Goal: Information Seeking & Learning: Learn about a topic

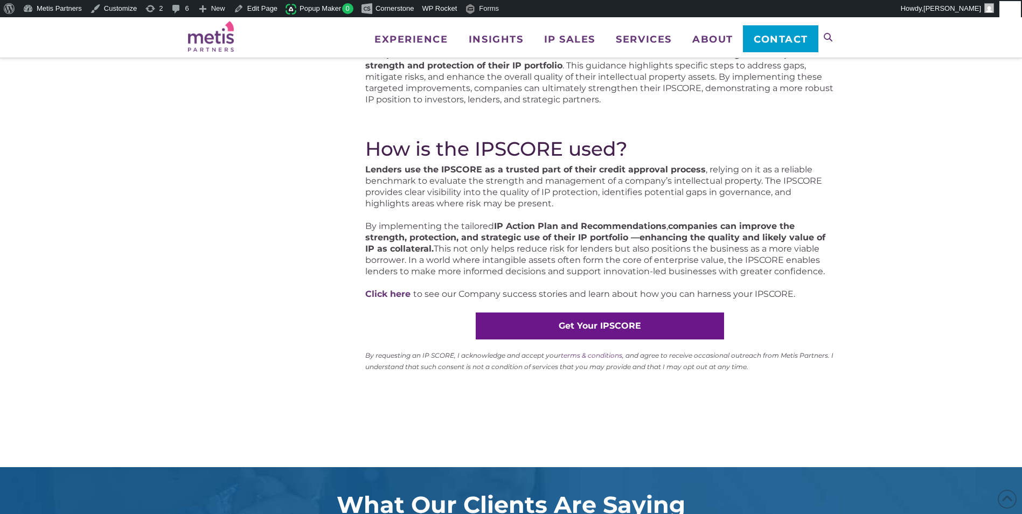
scroll to position [593, 0]
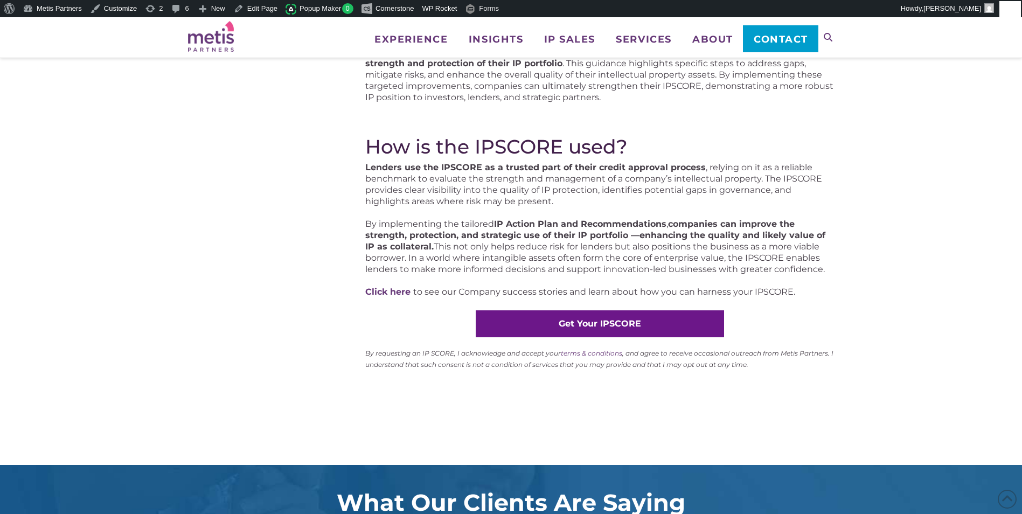
click at [421, 354] on sup "By requesting an IP SCORE, I acknowledge and accept your terms & conditions , a…" at bounding box center [599, 358] width 468 height 19
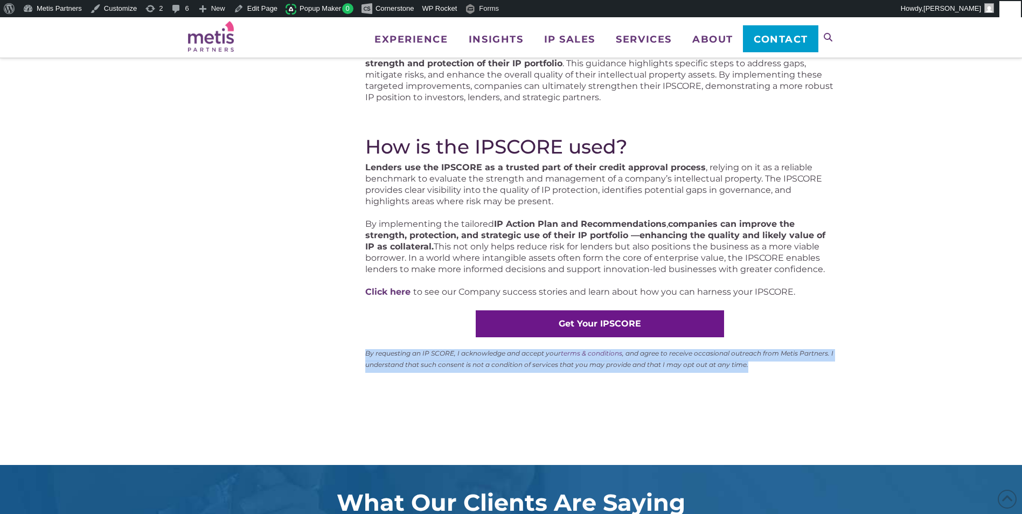
click at [421, 354] on sup "By requesting an IP SCORE, I acknowledge and accept your terms & conditions , a…" at bounding box center [599, 358] width 468 height 19
copy div "By requesting an IP SCORE, I acknowledge and accept your terms & conditions , a…"
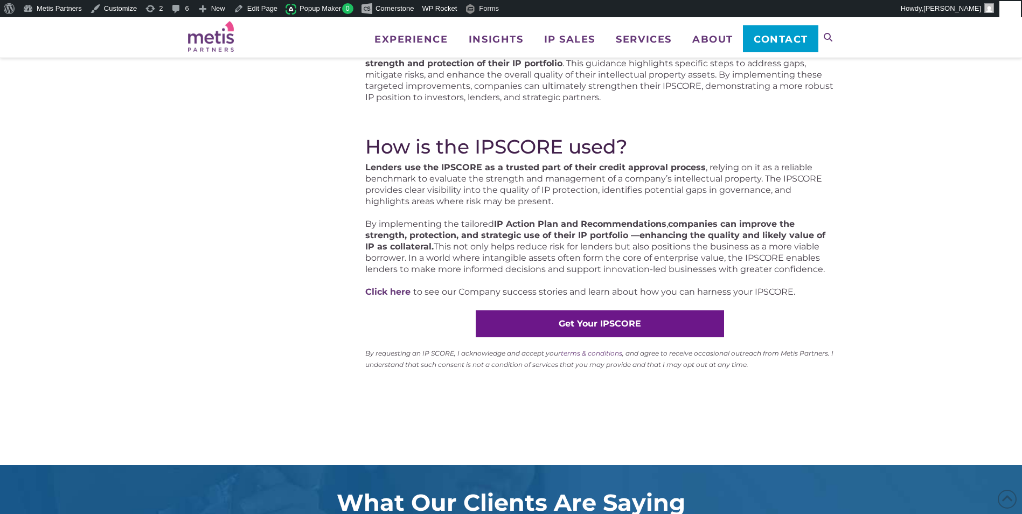
click at [885, 224] on div "What is an IPSCORE? The IPSCORE is a strategic assessment that measures the str…" at bounding box center [511, 247] width 1022 height 1349
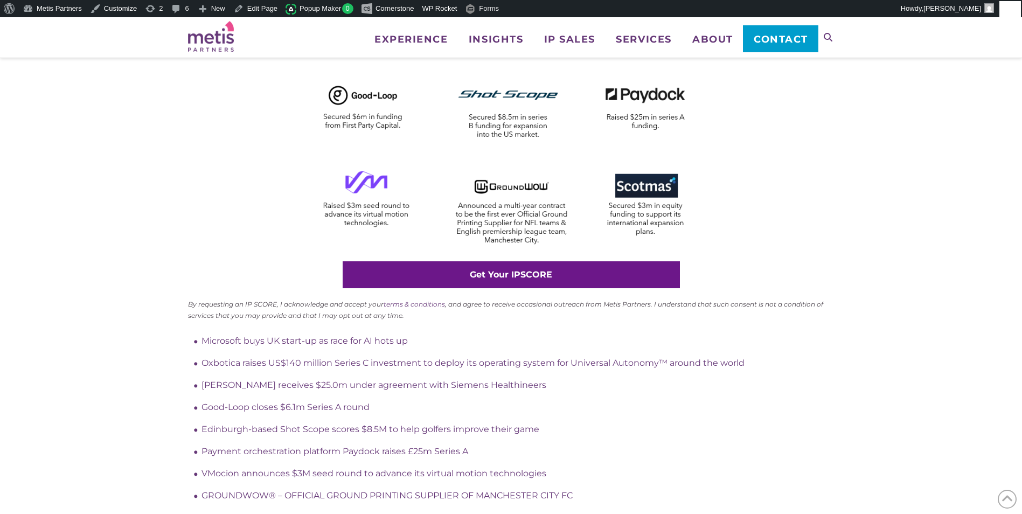
scroll to position [485, 0]
click at [407, 304] on link "terms & conditions" at bounding box center [414, 304] width 61 height 8
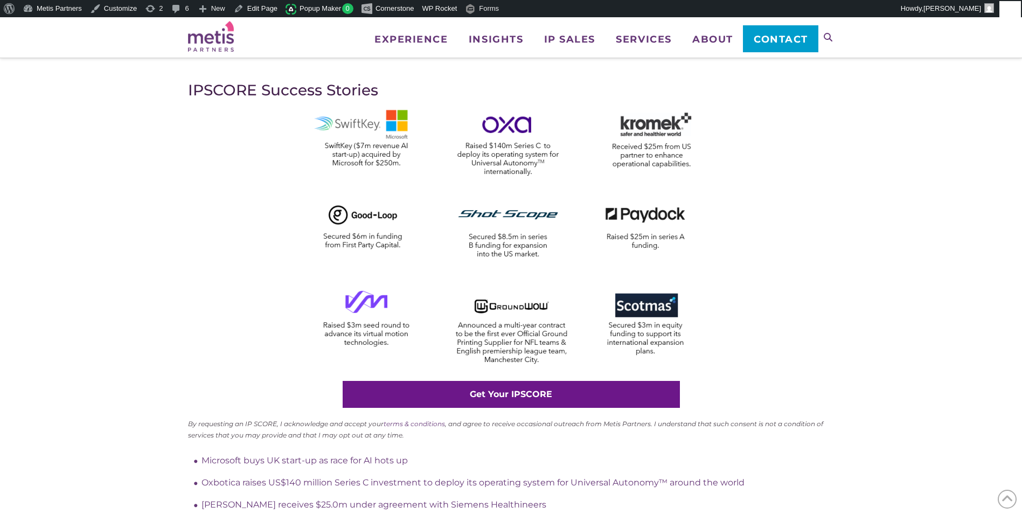
scroll to position [356, 0]
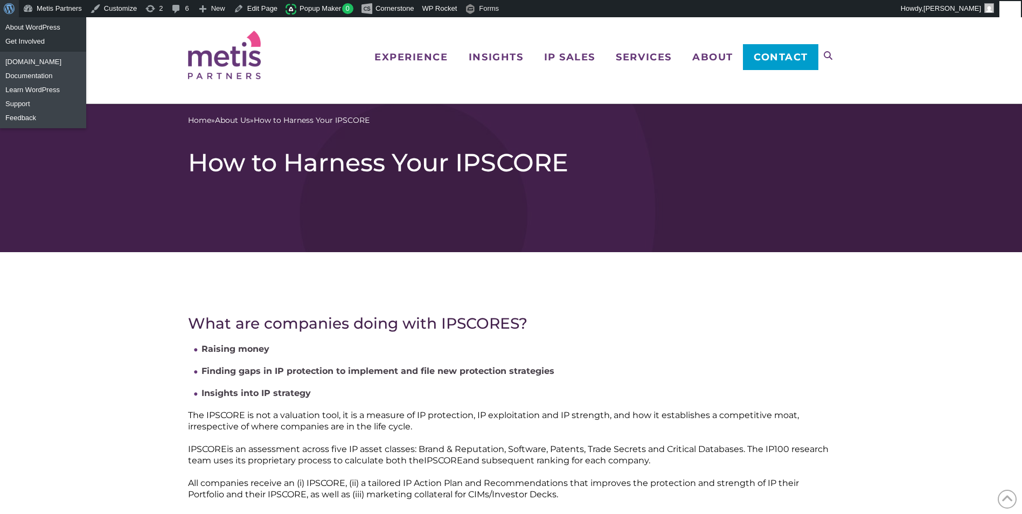
click at [6, 10] on span "Toolbar" at bounding box center [8, 7] width 8 height 15
click at [35, 28] on link "About WordPress" at bounding box center [43, 27] width 86 height 14
click at [43, 10] on link "Metis Partners" at bounding box center [52, 8] width 67 height 17
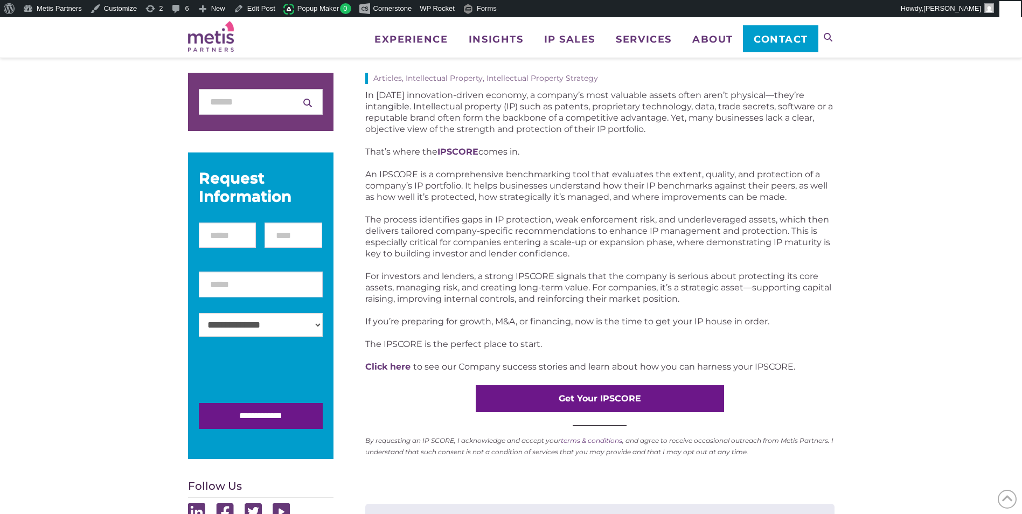
scroll to position [162, 0]
